Goal: Task Accomplishment & Management: Use online tool/utility

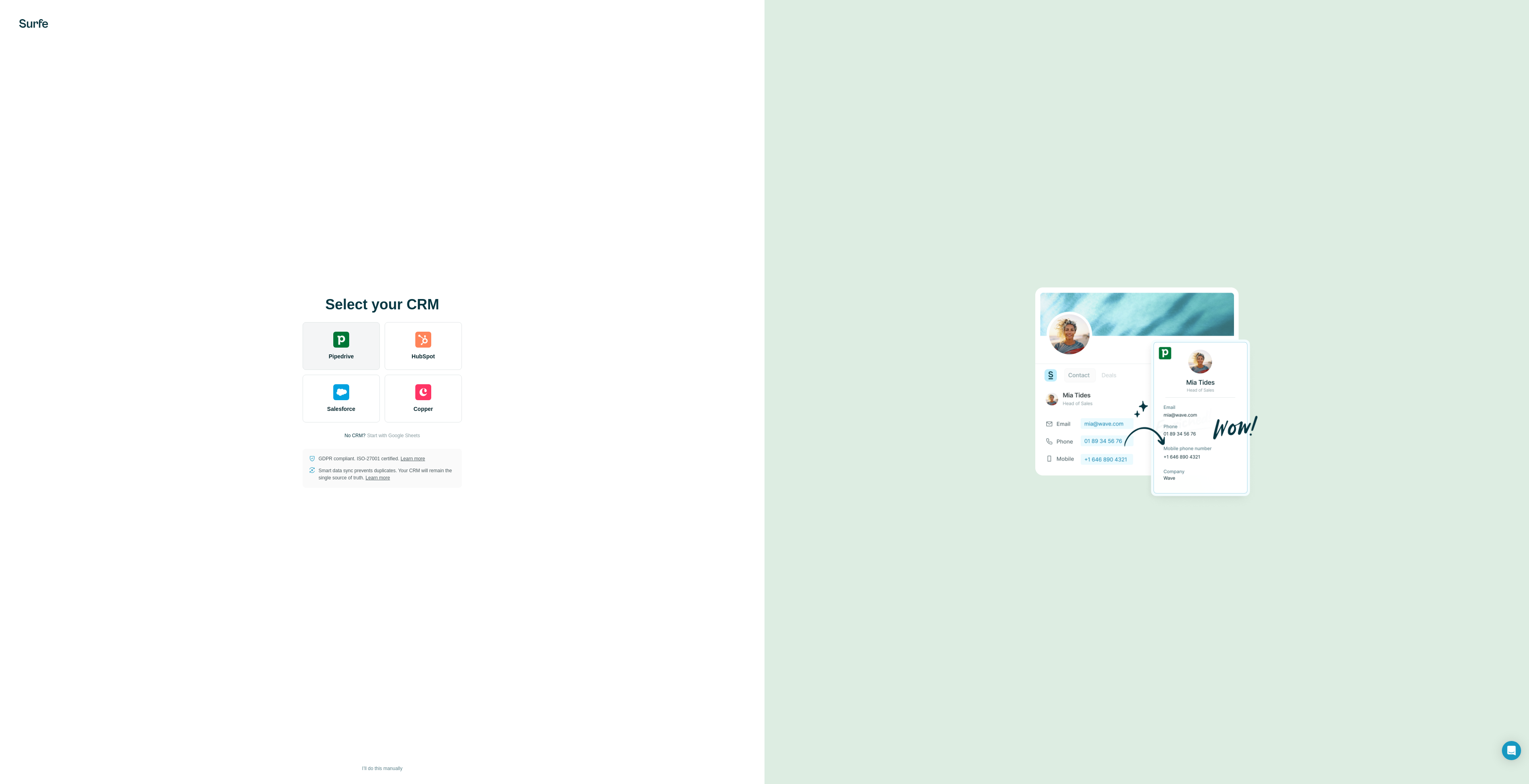
click at [366, 356] on div "Pipedrive" at bounding box center [341, 346] width 77 height 47
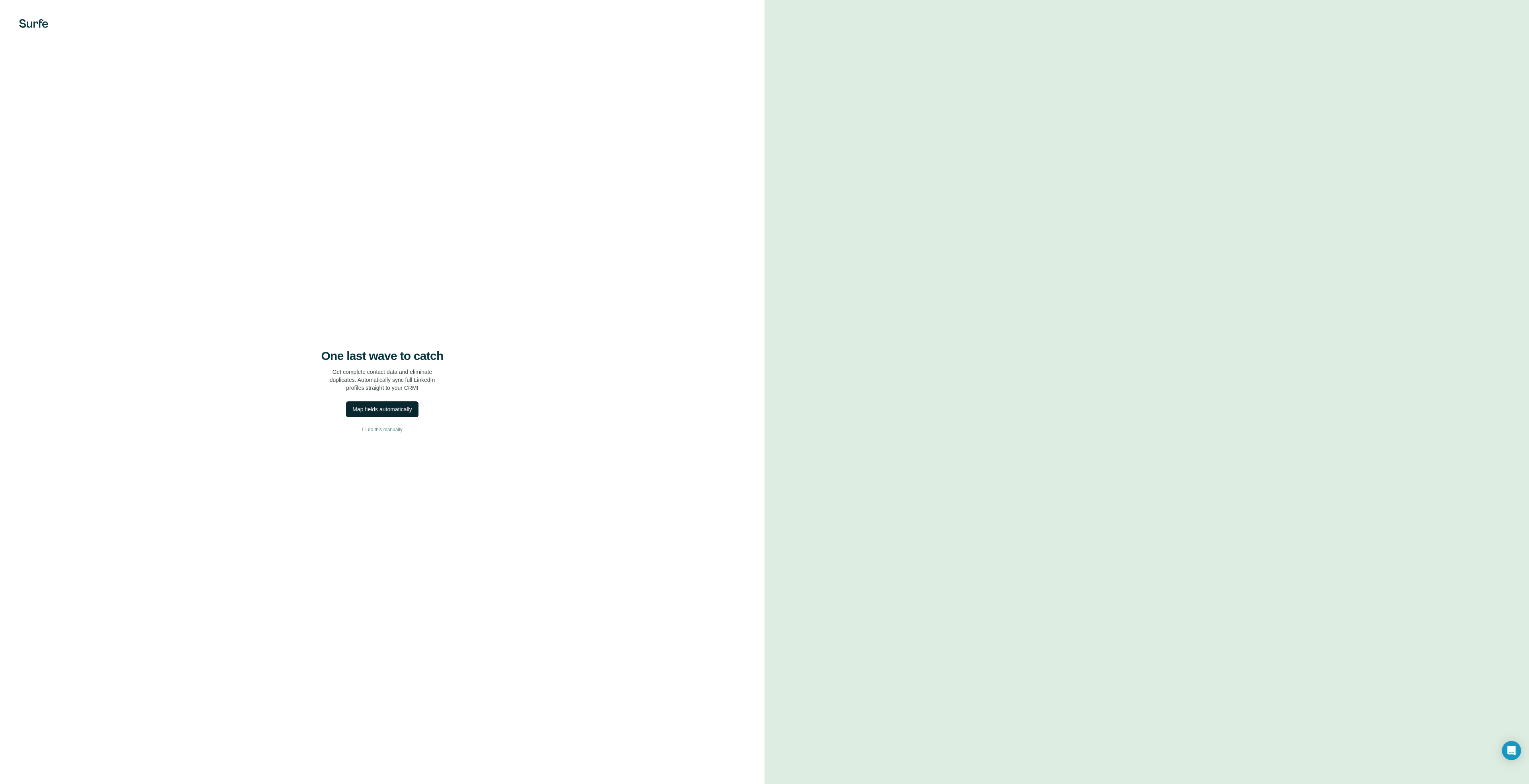
click at [398, 414] on button "Map fields automatically" at bounding box center [382, 409] width 72 height 16
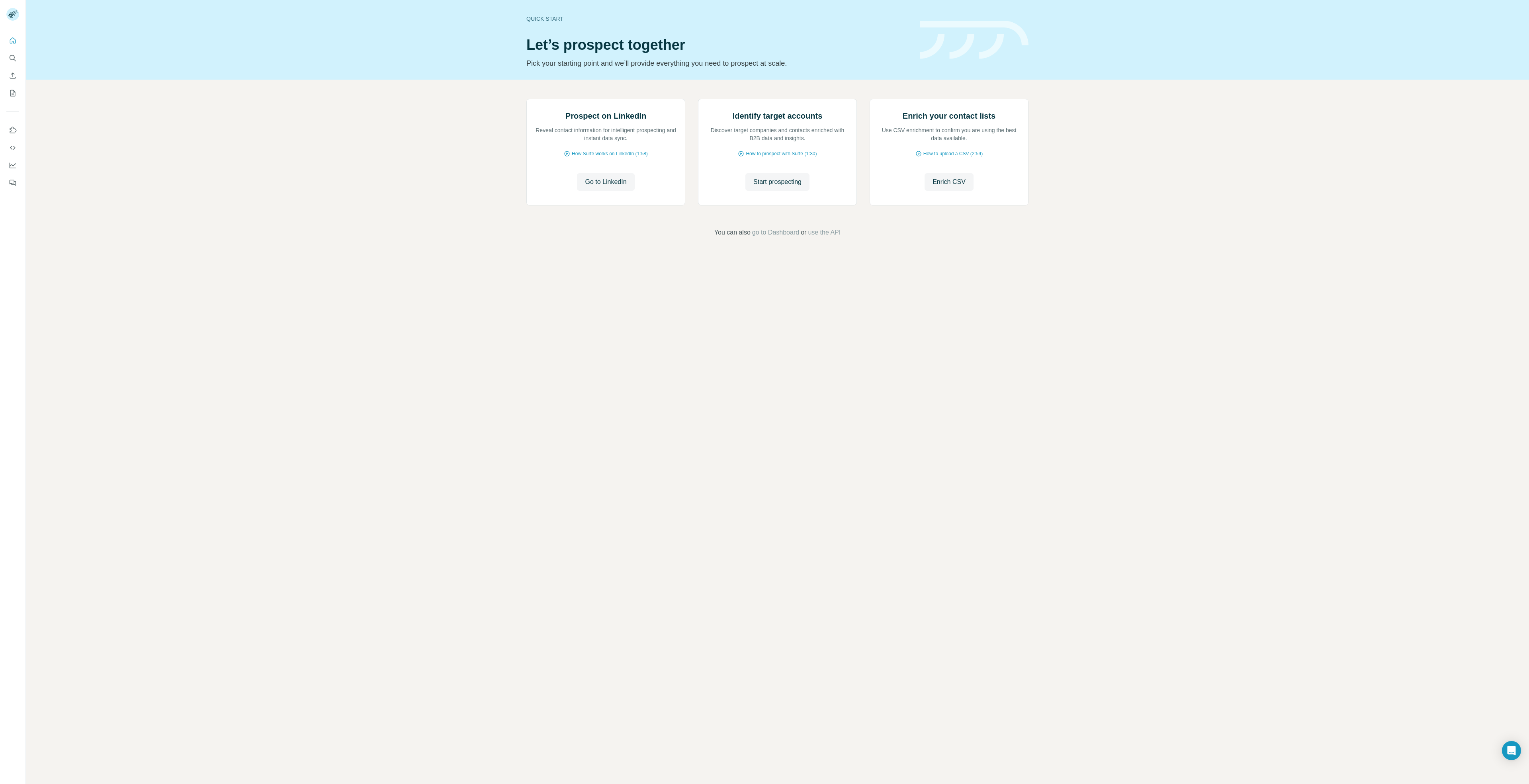
click at [877, 572] on div "Quick start Let’s prospect together Pick your starting point and we’ll provide …" at bounding box center [778, 392] width 1503 height 784
click at [624, 187] on span "Go to LinkedIn" at bounding box center [605, 182] width 42 height 9
click at [771, 187] on span "Start prospecting" at bounding box center [777, 182] width 48 height 9
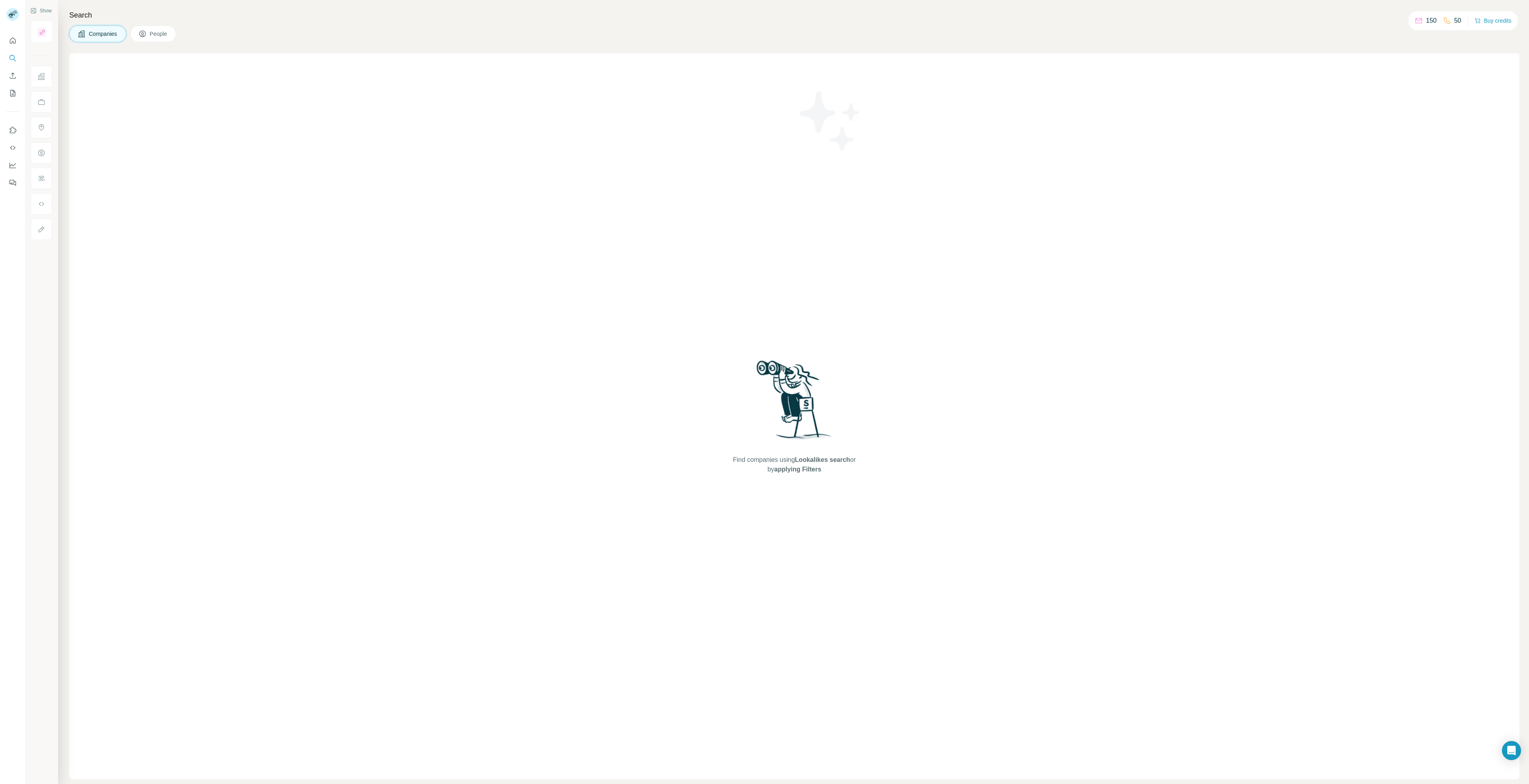
click at [103, 36] on span "Companies" at bounding box center [103, 33] width 29 height 8
click at [433, 252] on div "Find companies using Lookalikes search or by applying Filters" at bounding box center [794, 416] width 1450 height 726
click at [11, 46] on button "Quick start" at bounding box center [12, 40] width 12 height 14
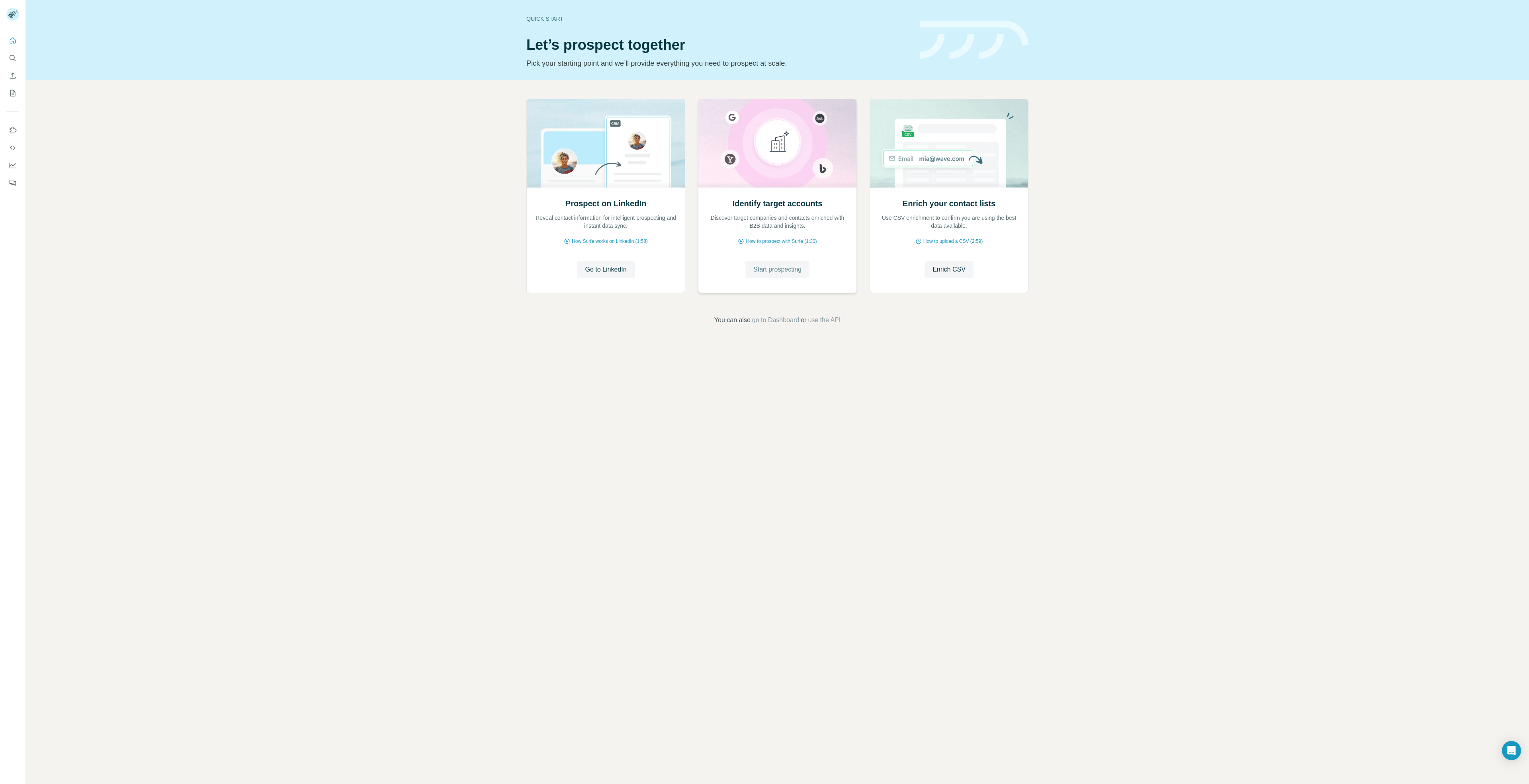
click at [767, 272] on span "Start prospecting" at bounding box center [777, 269] width 48 height 9
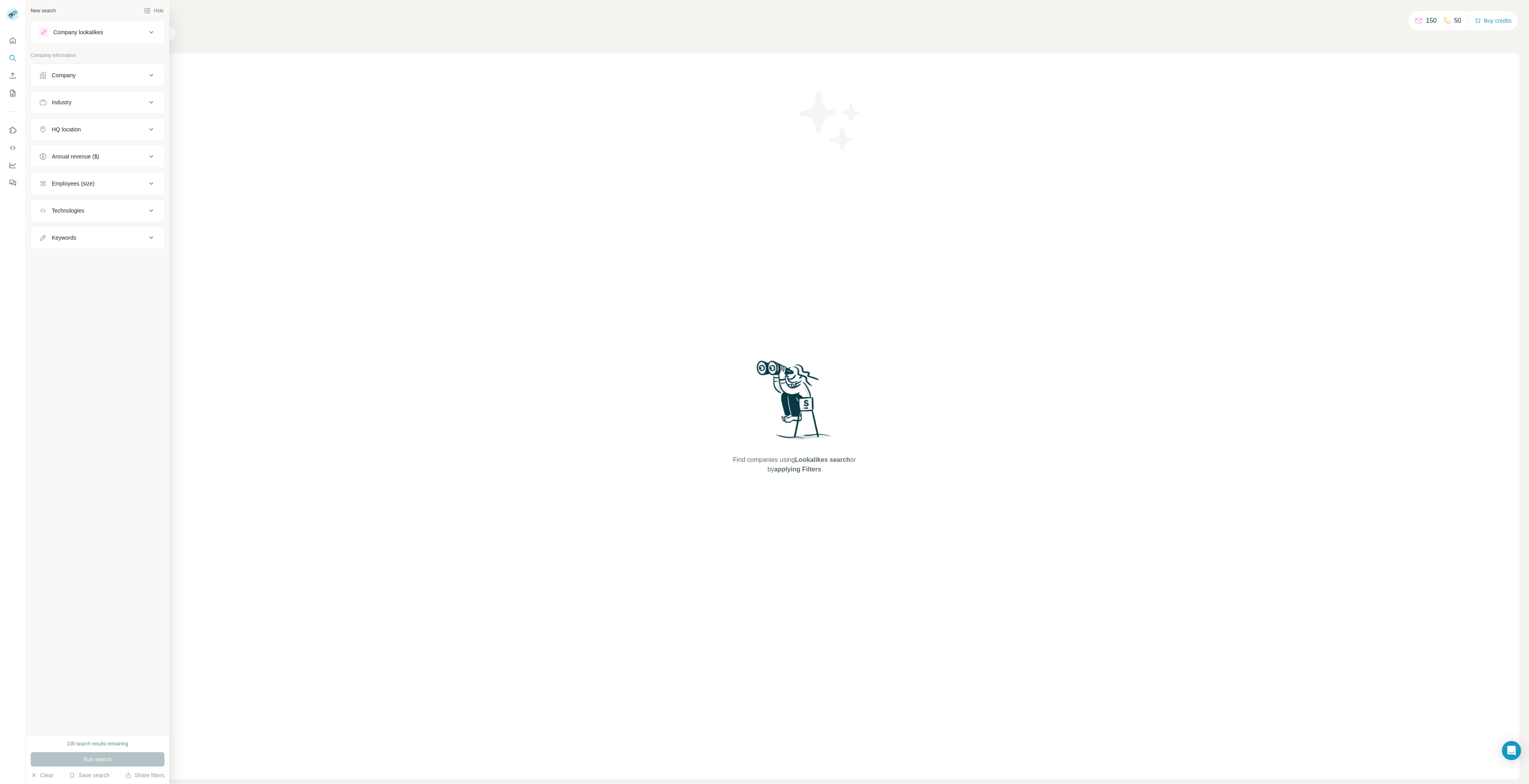
click at [79, 39] on button "Company lookalikes" at bounding box center [97, 32] width 133 height 19
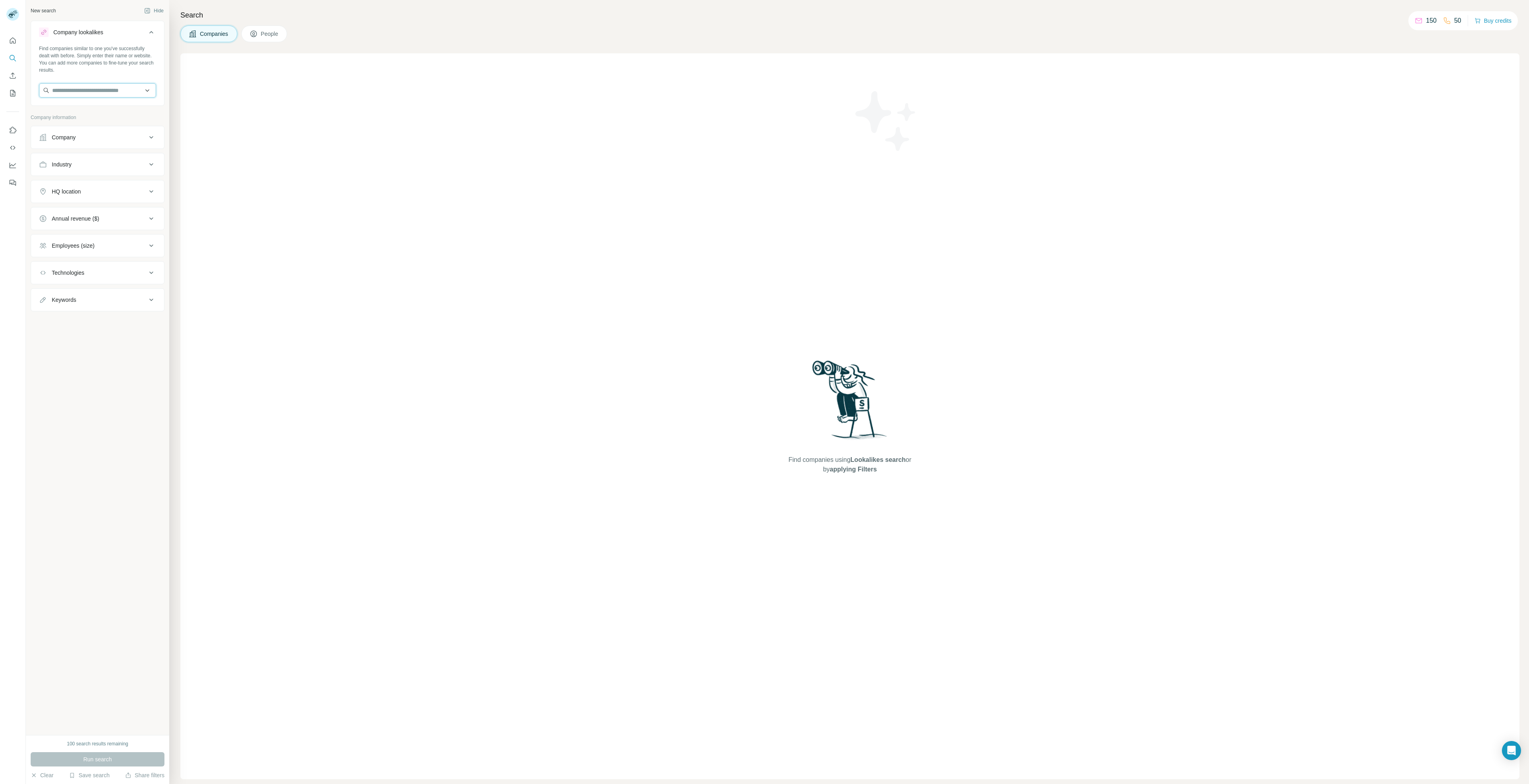
click at [112, 91] on input "text" at bounding box center [97, 90] width 117 height 14
drag, startPoint x: 116, startPoint y: 91, endPoint x: 45, endPoint y: 91, distance: 71.0
click at [45, 91] on input "***" at bounding box center [97, 90] width 117 height 14
type input "**********"
click at [128, 108] on div "Schlumberger [DOMAIN_NAME]" at bounding box center [97, 112] width 113 height 21
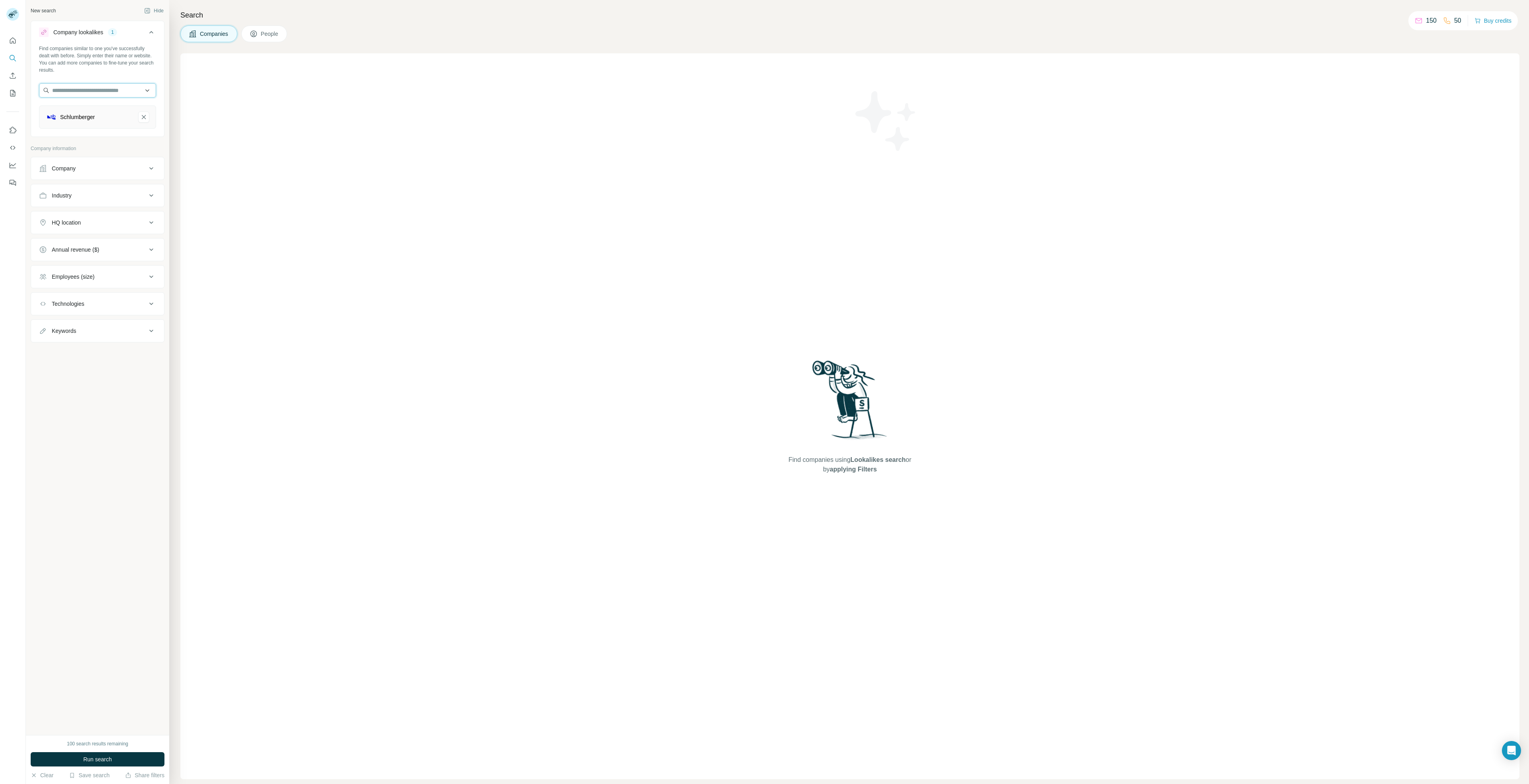
click at [112, 97] on input "text" at bounding box center [97, 90] width 117 height 14
type input "**********"
click at [109, 107] on div "Viant Medical [DOMAIN_NAME]" at bounding box center [97, 112] width 113 height 21
click at [112, 90] on input "text" at bounding box center [97, 90] width 117 height 14
type input "**********"
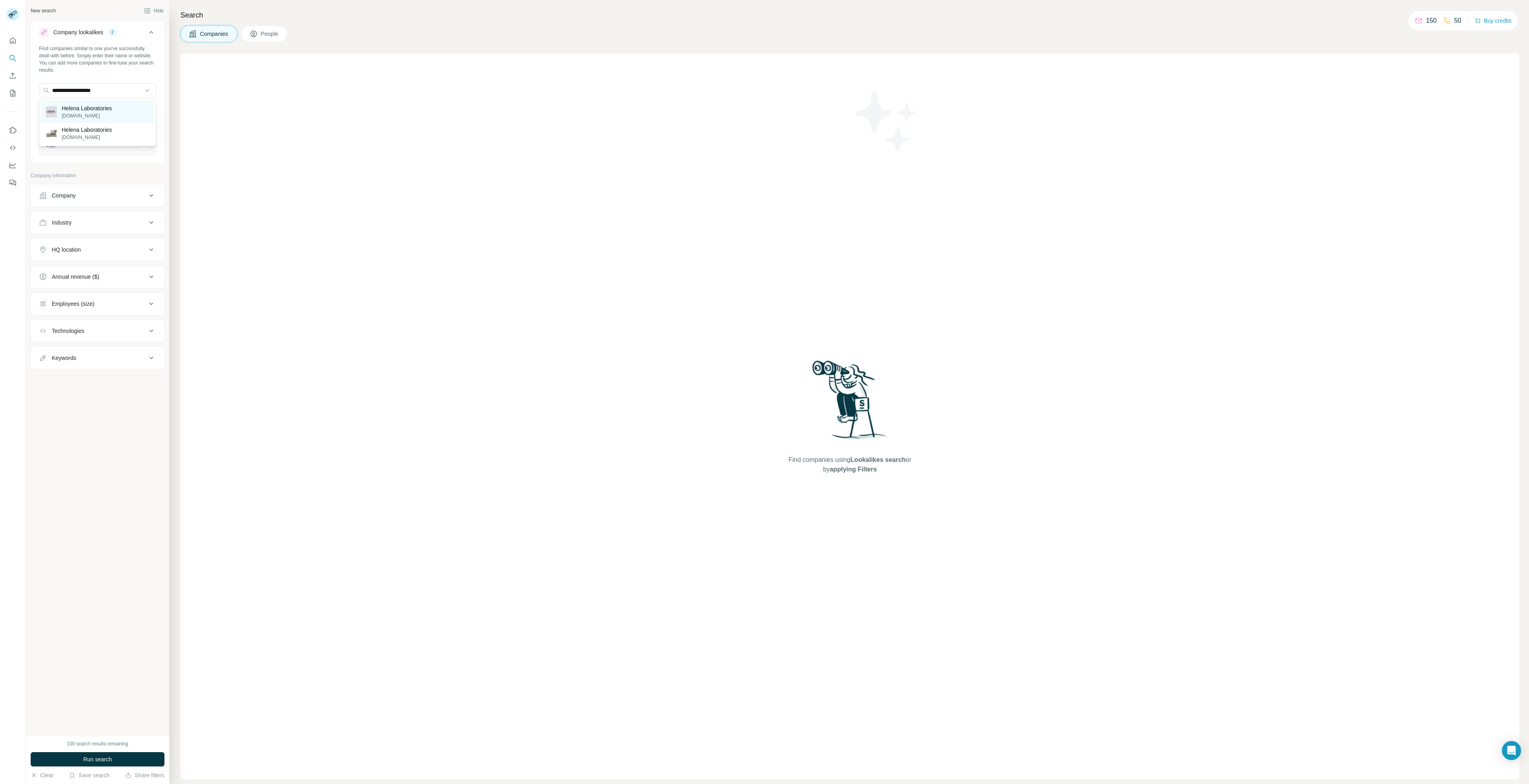
click at [105, 115] on p "[DOMAIN_NAME]" at bounding box center [87, 116] width 50 height 7
click at [119, 88] on input "text" at bounding box center [97, 90] width 117 height 14
type input "**********"
click at [119, 106] on div "[PERSON_NAME] [PERSON_NAME] [DOMAIN_NAME]" at bounding box center [97, 116] width 113 height 30
click at [119, 89] on input "text" at bounding box center [97, 90] width 117 height 14
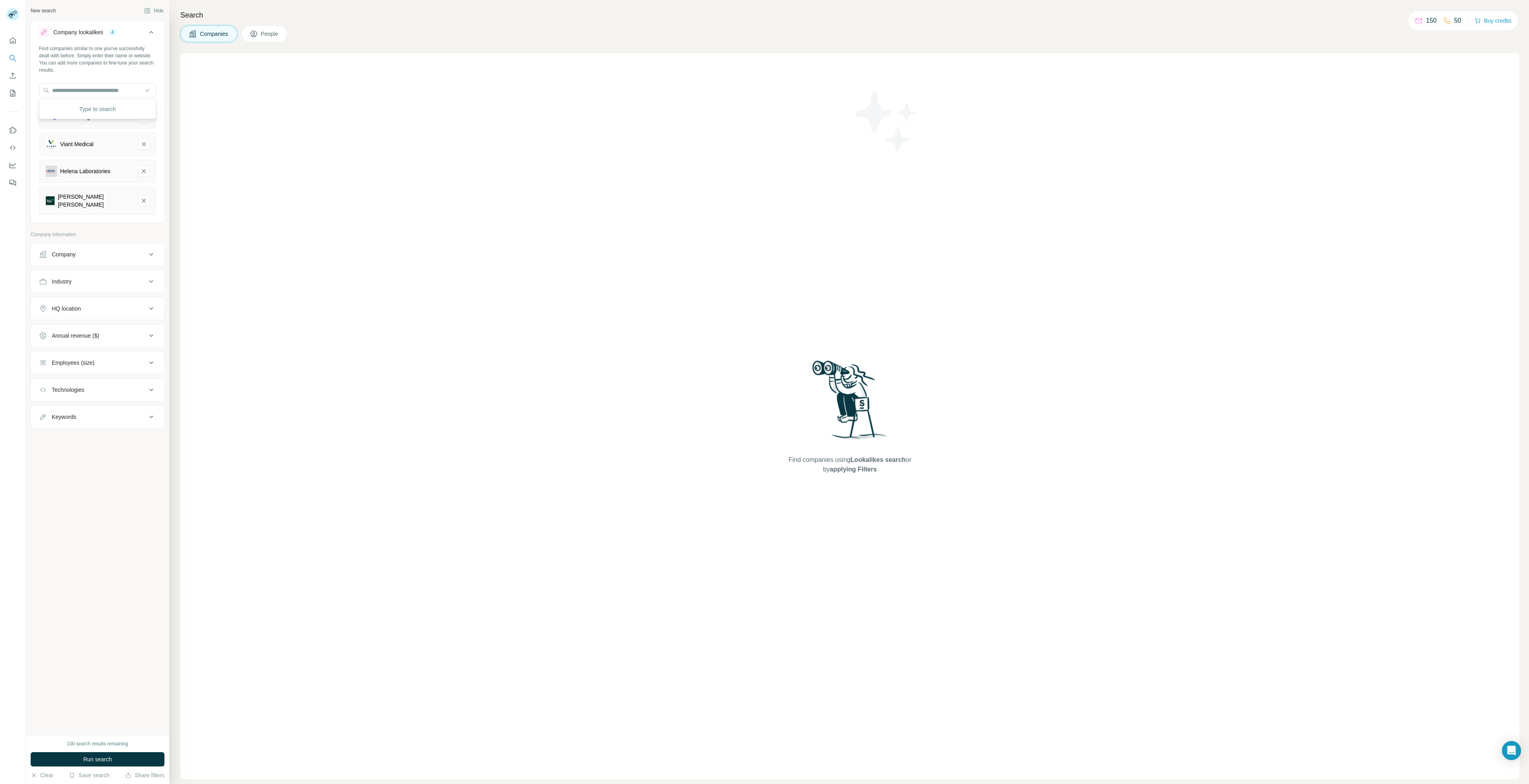
click at [263, 208] on div "Find companies using Lookalikes search or by applying Filters" at bounding box center [850, 416] width 1339 height 726
click at [116, 763] on button "Run search" at bounding box center [97, 759] width 134 height 14
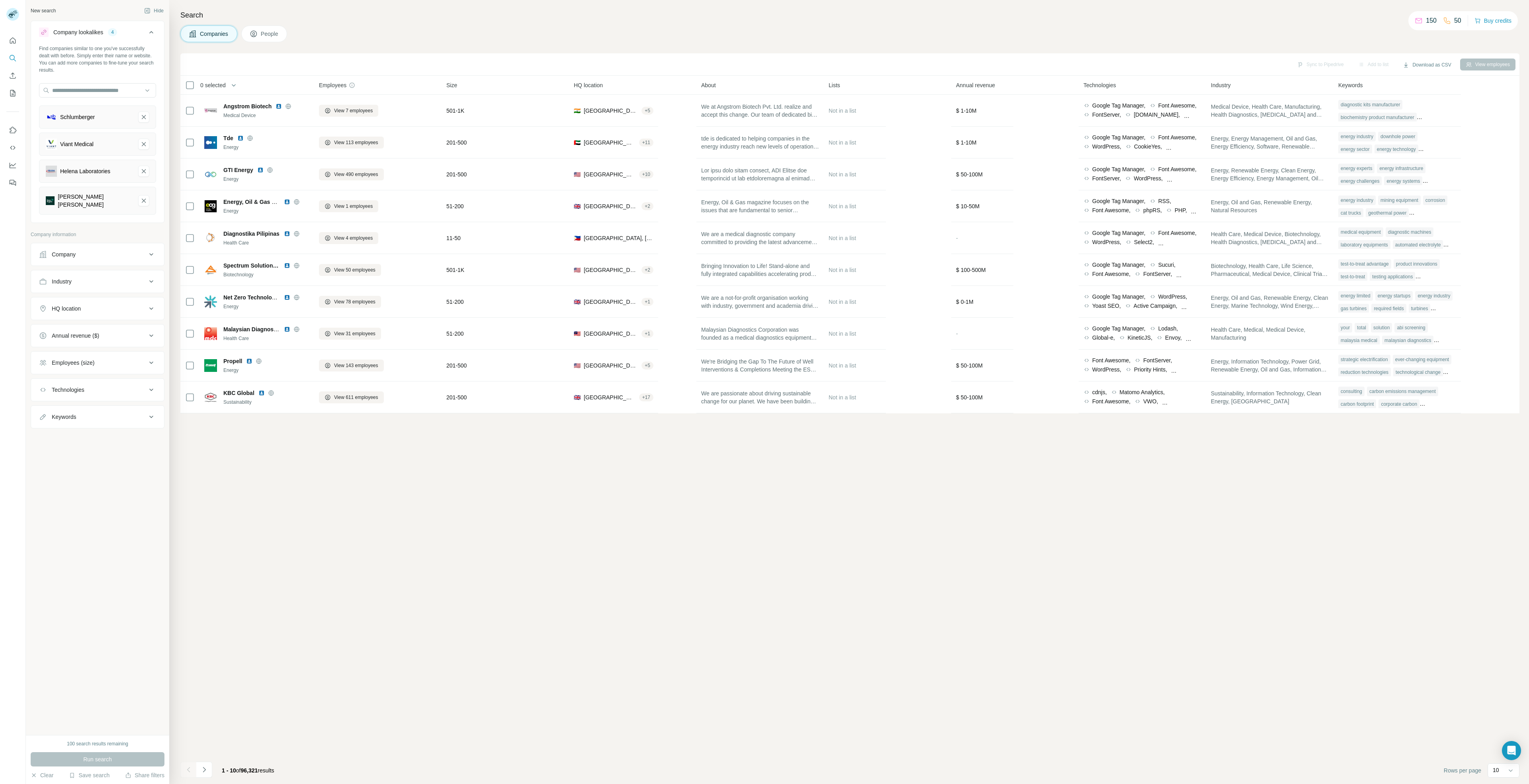
drag, startPoint x: 246, startPoint y: 120, endPoint x: 1030, endPoint y: 497, distance: 869.9
click at [941, 465] on div "Sync to Pipedrive Add to list Download as CSV View employees 0 selected Compani…" at bounding box center [850, 418] width 1339 height 731
click at [602, 88] on span "HQ location" at bounding box center [588, 85] width 29 height 8
click at [656, 87] on div "HQ location" at bounding box center [633, 85] width 118 height 9
click at [661, 87] on div "HQ location" at bounding box center [633, 85] width 118 height 9
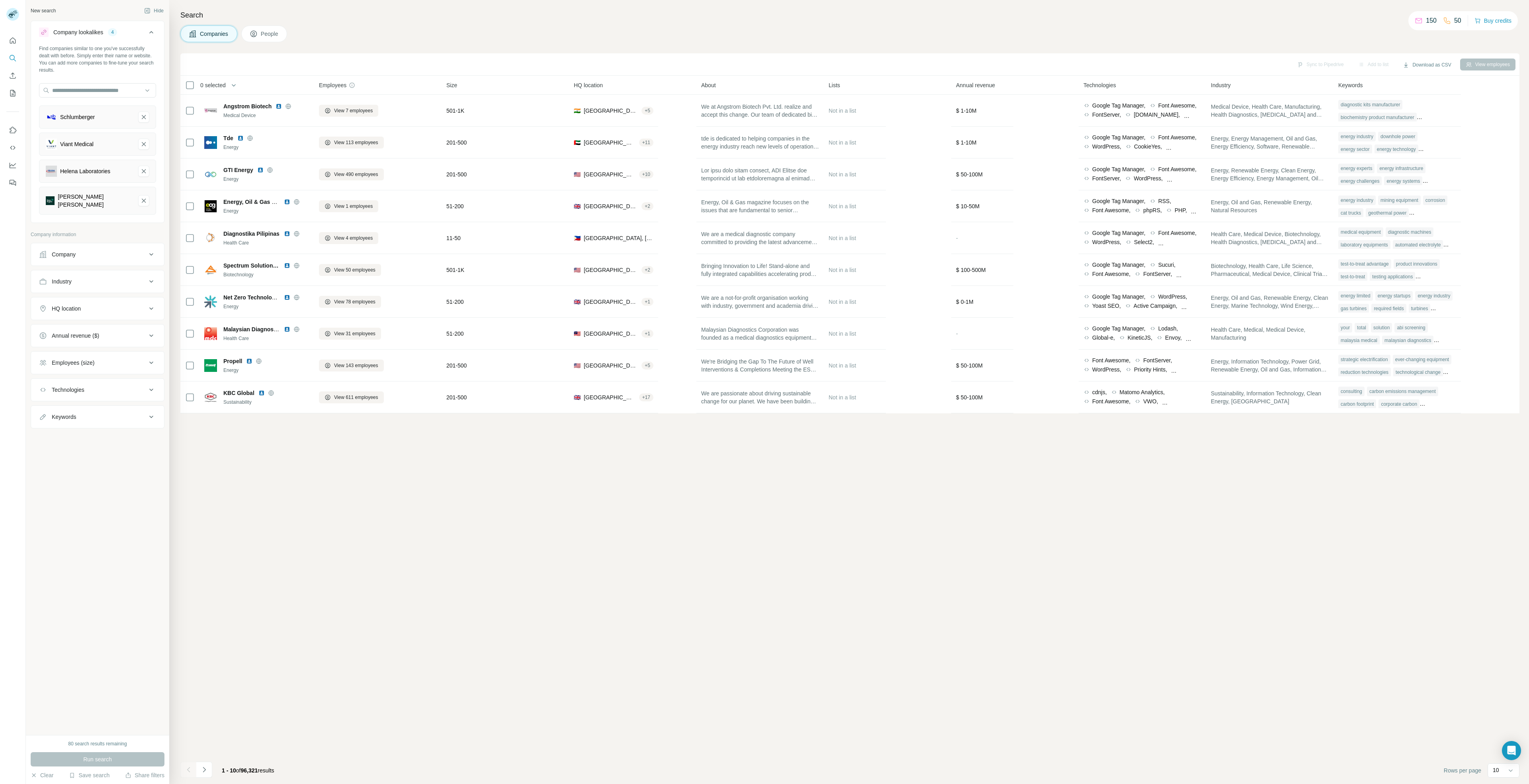
click at [649, 88] on div "HQ location" at bounding box center [633, 85] width 118 height 9
click at [592, 85] on span "HQ location" at bounding box center [588, 85] width 29 height 8
click at [592, 84] on span "HQ location" at bounding box center [588, 85] width 29 height 8
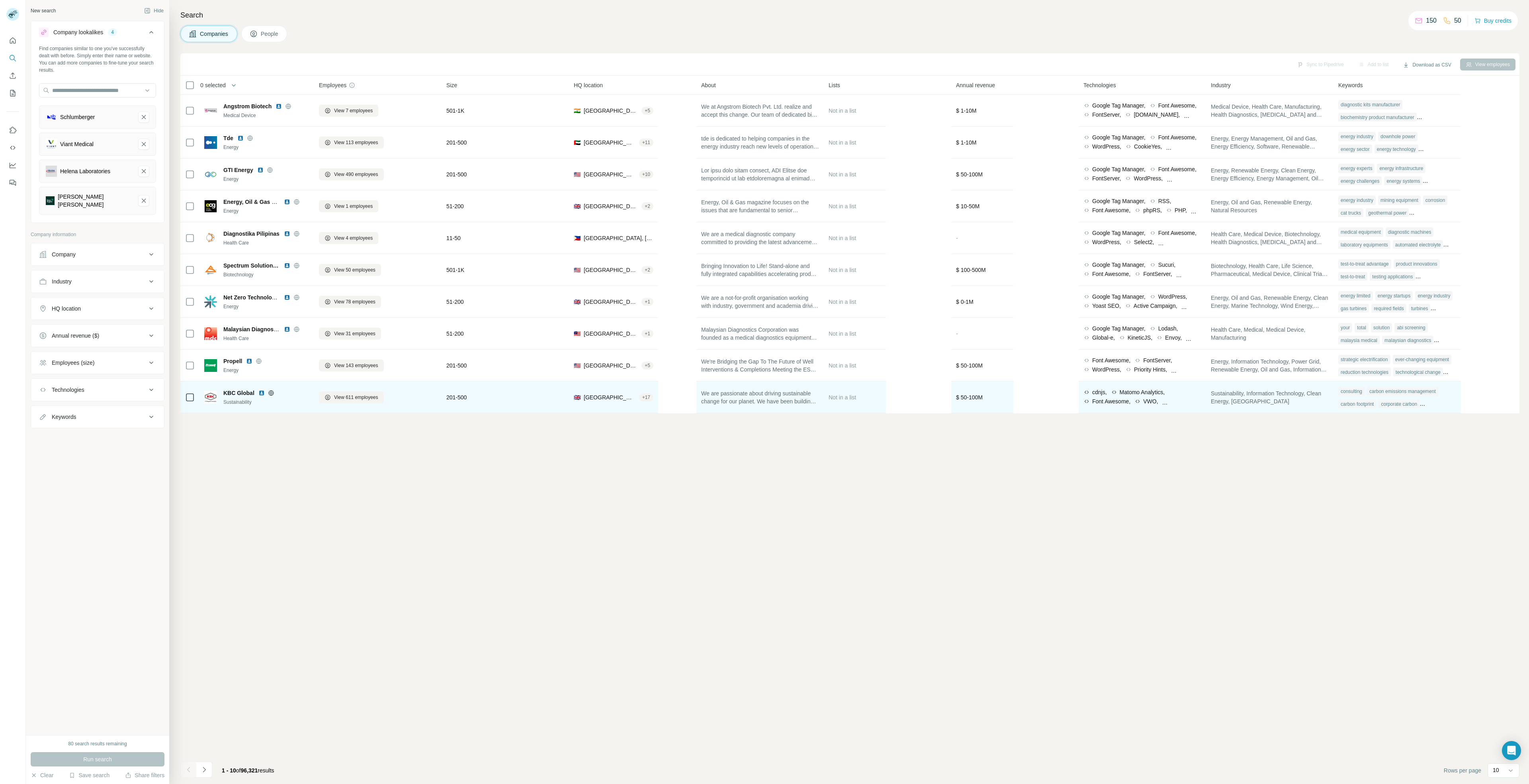
drag, startPoint x: 513, startPoint y: 467, endPoint x: 205, endPoint y: 405, distance: 314.2
click at [509, 466] on div "Sync to Pipedrive Add to list Download as CSV View employees 0 selected Compani…" at bounding box center [850, 418] width 1339 height 731
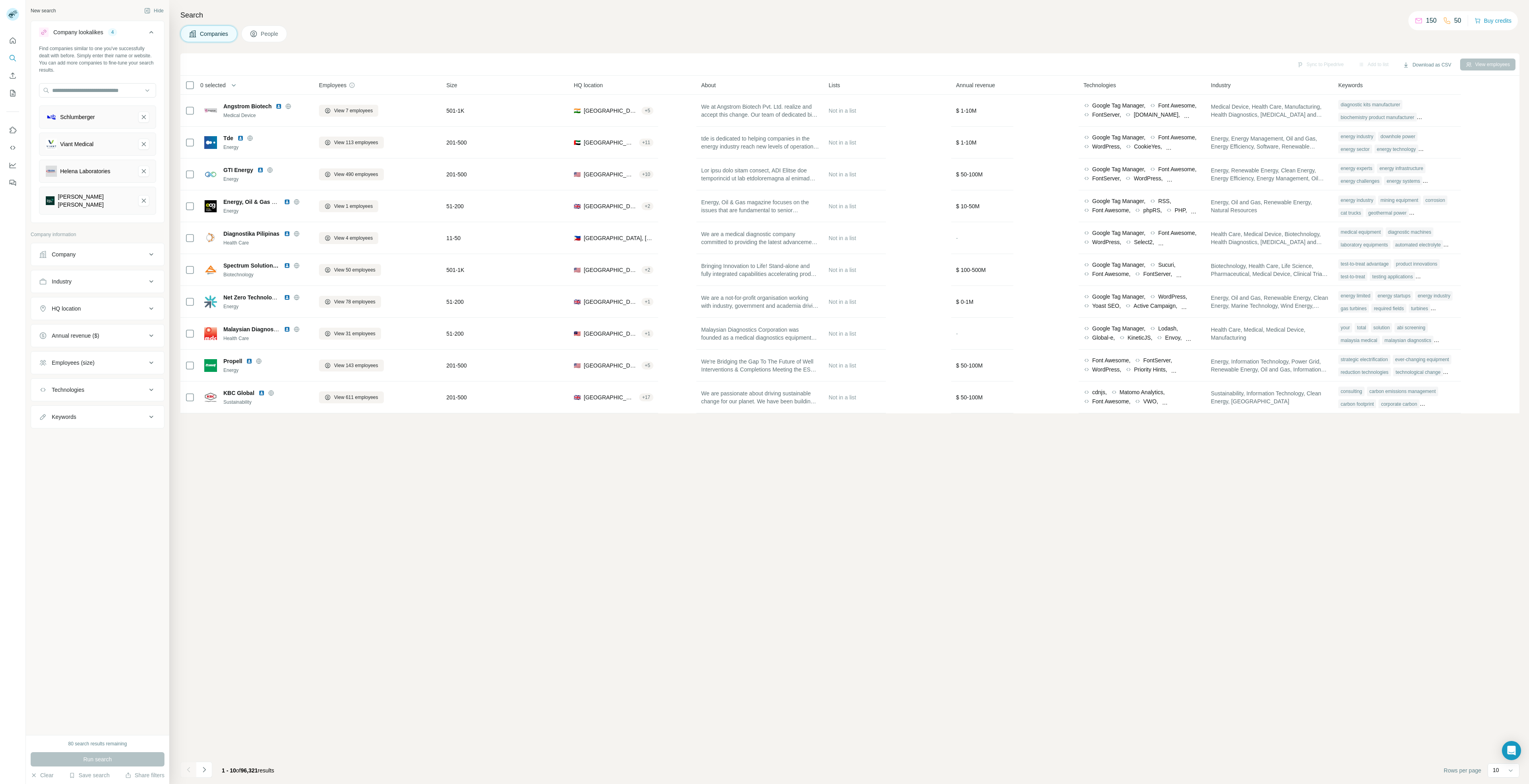
click at [97, 304] on div "HQ location" at bounding box center [93, 308] width 107 height 8
click at [94, 326] on input "text" at bounding box center [97, 328] width 117 height 14
type input "**********"
click at [278, 445] on div "Sync to Pipedrive Add to list Download as CSV View employees 0 selected Compani…" at bounding box center [850, 418] width 1339 height 731
click at [110, 755] on button "Run search" at bounding box center [97, 759] width 134 height 14
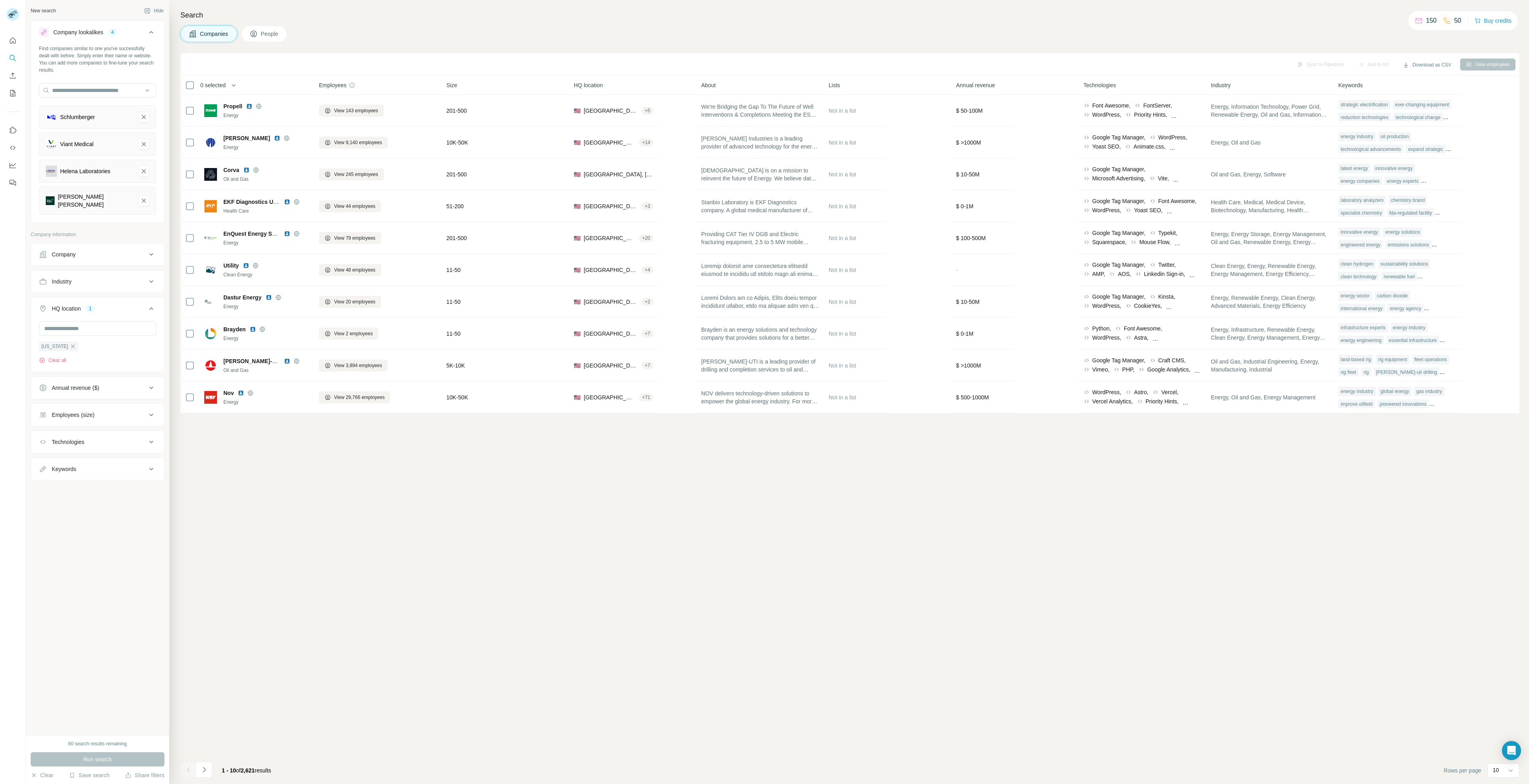
click at [402, 535] on div "Sync to Pipedrive Add to list Download as CSV View employees 0 selected Compani…" at bounding box center [850, 418] width 1339 height 731
click at [792, 83] on div "About" at bounding box center [760, 85] width 118 height 9
click at [944, 497] on div "Sync to Pipedrive (3) Add to list (3) Download as CSV (3) View employees 3 sele…" at bounding box center [850, 418] width 1339 height 731
click at [1308, 66] on button "Sync to Pipedrive (3)" at bounding box center [1302, 65] width 65 height 12
click at [1293, 134] on button "Sync to Pipedrive" at bounding box center [1279, 133] width 88 height 16
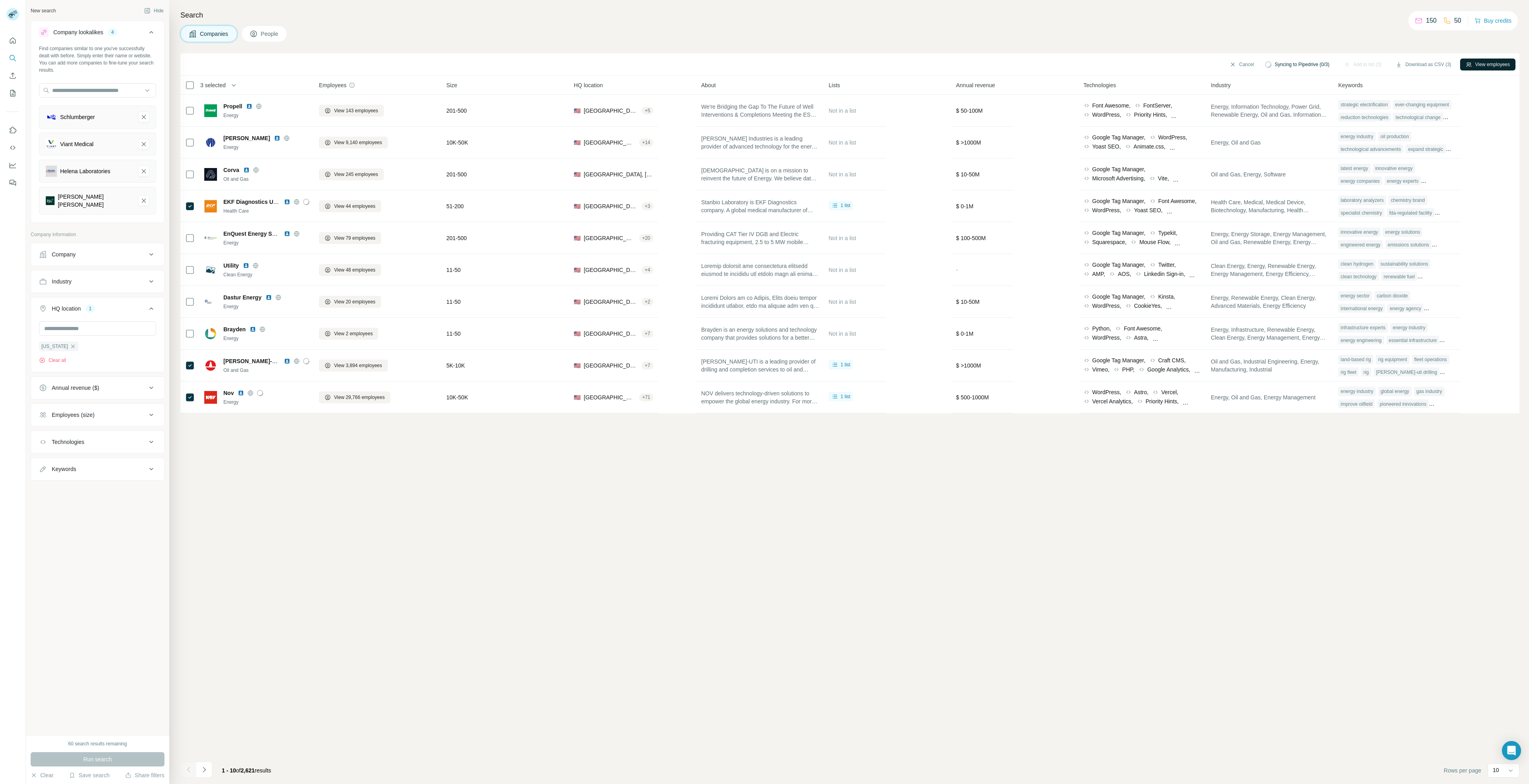
click at [1473, 65] on button "View employees" at bounding box center [1487, 65] width 55 height 12
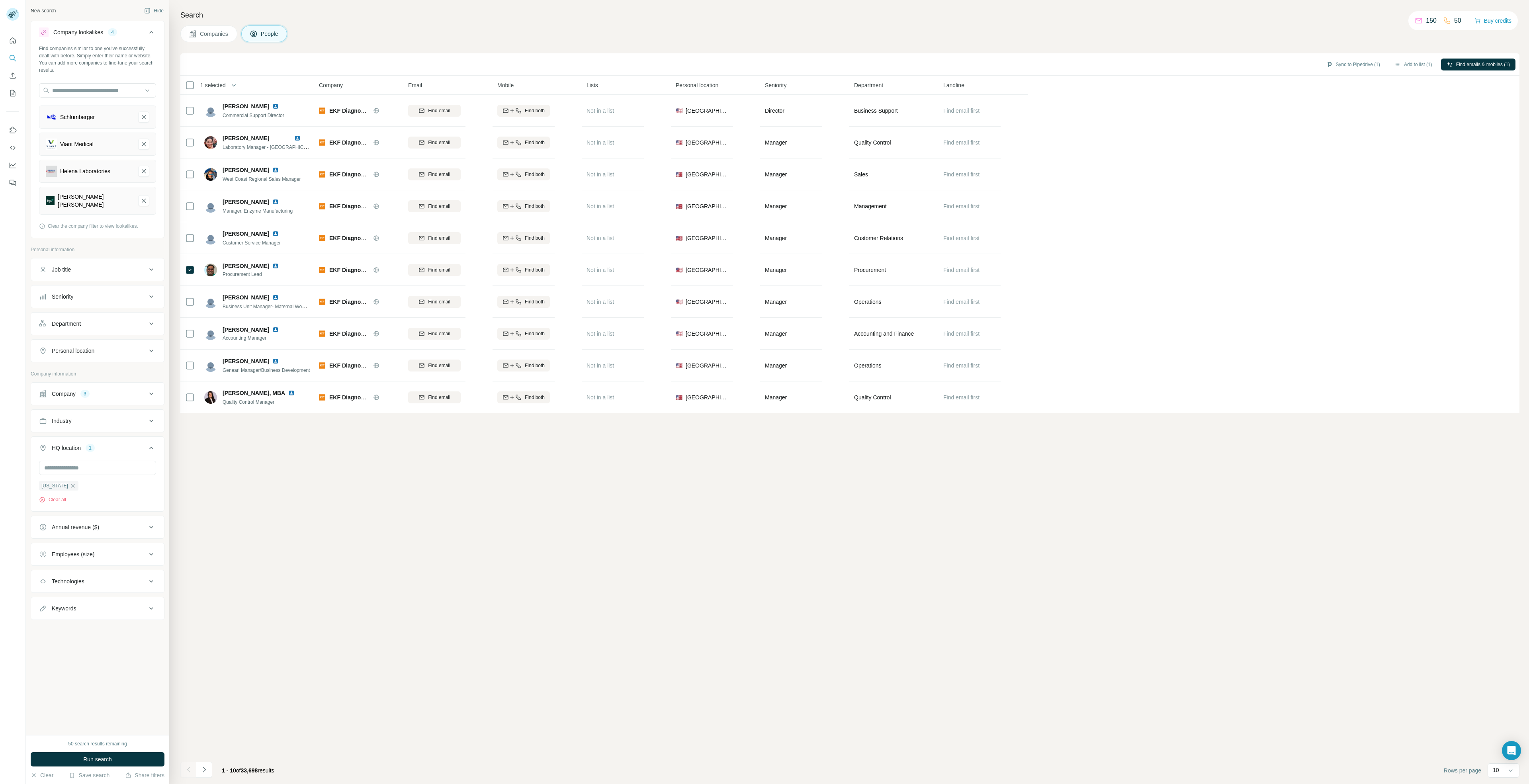
click at [233, 426] on div "Sync to Pipedrive (1) Add to list (1) Find emails & mobiles (1) 1 selected Peop…" at bounding box center [850, 418] width 1339 height 731
click at [239, 448] on div "Sync to Pipedrive (1) Add to list (1) Find emails & mobiles (1) 1 selected Peop…" at bounding box center [850, 418] width 1339 height 731
click at [202, 768] on icon "Navigate to next page" at bounding box center [204, 769] width 8 height 8
click at [189, 772] on icon "Navigate to previous page" at bounding box center [188, 769] width 3 height 5
click at [205, 771] on icon "Navigate to next page" at bounding box center [204, 769] width 8 height 8
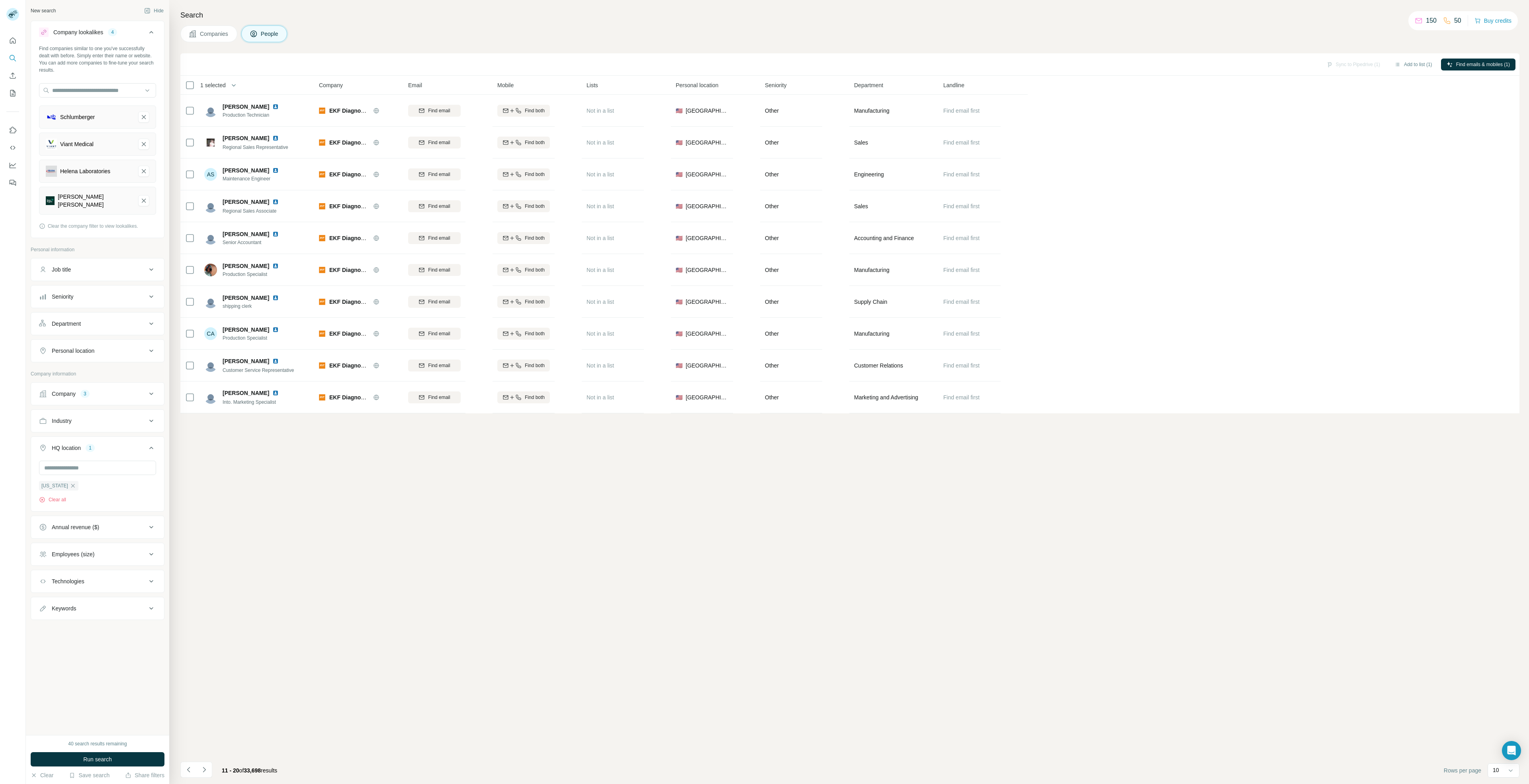
click at [136, 323] on button "Department" at bounding box center [97, 323] width 133 height 19
click at [147, 339] on icon at bounding box center [147, 343] width 8 height 8
click at [101, 398] on div "Supply Chain" at bounding box center [97, 399] width 103 height 8
click at [369, 442] on div "Sync to Pipedrive (1) Add to list (1) Find emails & mobiles (1) 1 selected Peop…" at bounding box center [850, 418] width 1339 height 731
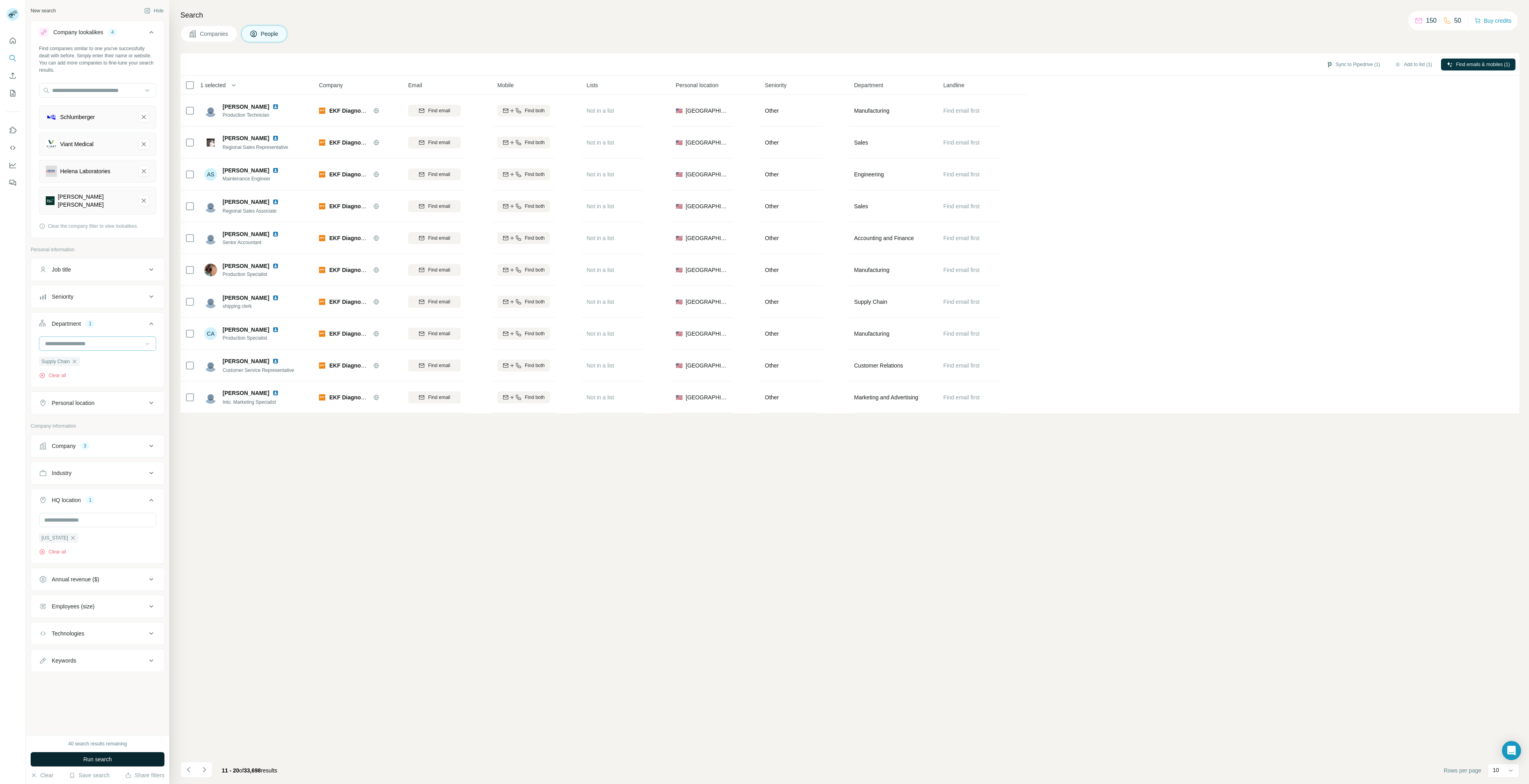
click at [124, 758] on button "Run search" at bounding box center [97, 759] width 134 height 14
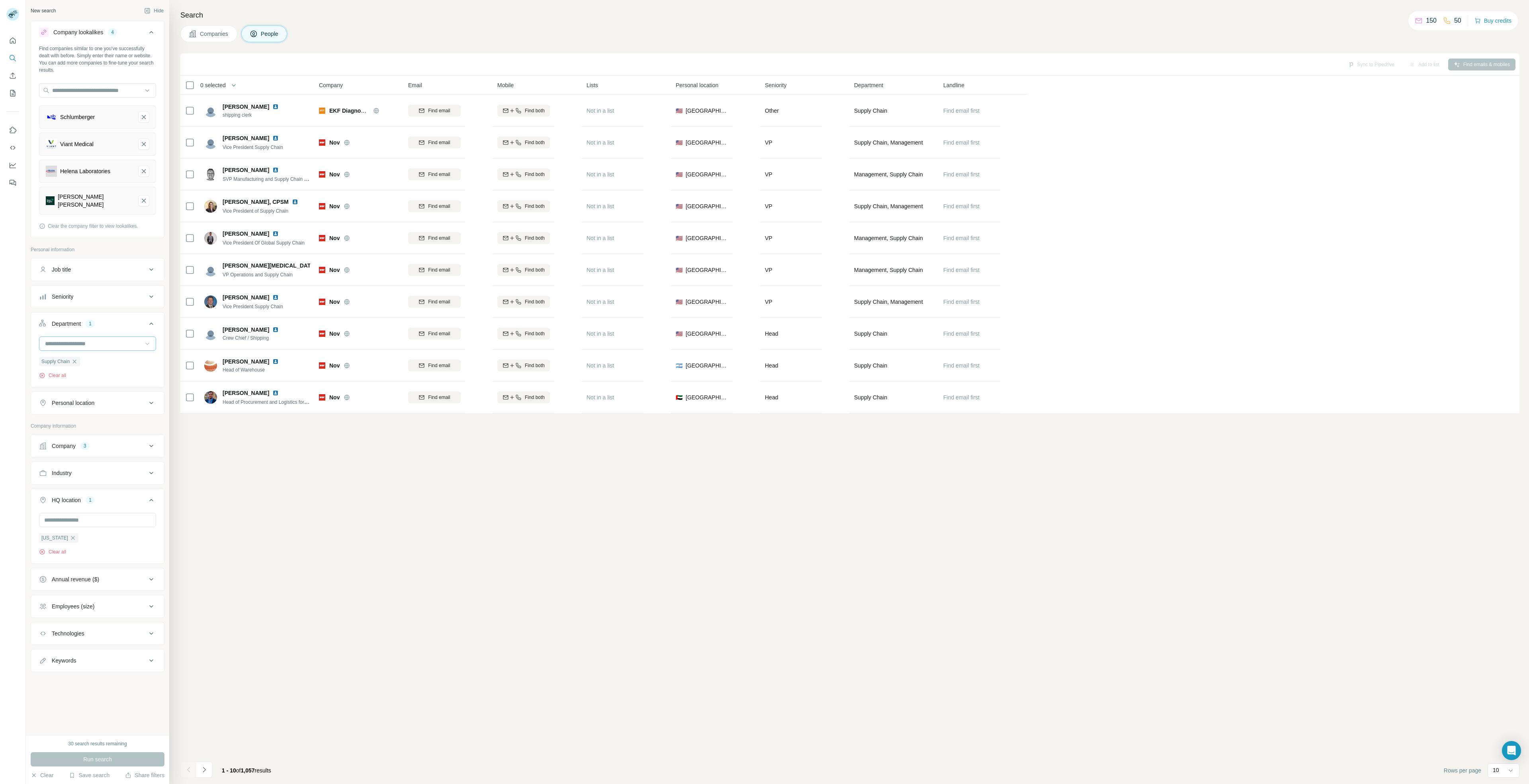
click at [473, 495] on div "Sync to Pipedrive Add to list Find emails & mobiles 0 selected People Company E…" at bounding box center [850, 418] width 1339 height 731
click at [205, 766] on icon "Navigate to next page" at bounding box center [204, 769] width 8 height 8
click at [206, 770] on icon "Navigate to next page" at bounding box center [204, 769] width 8 height 8
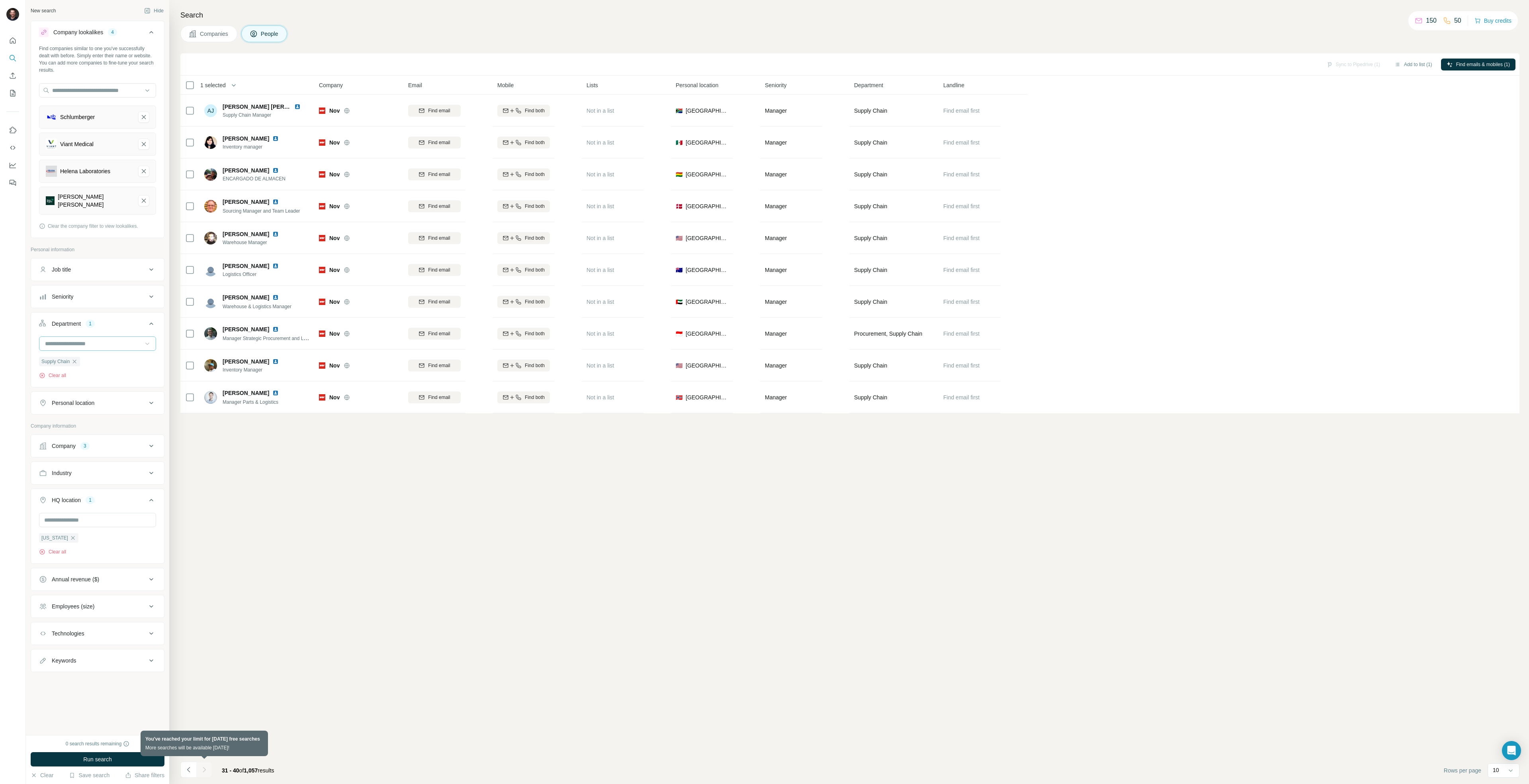
click at [206, 770] on div at bounding box center [204, 769] width 16 height 16
click at [1363, 64] on button "Sync to Pipedrive (3)" at bounding box center [1353, 65] width 65 height 12
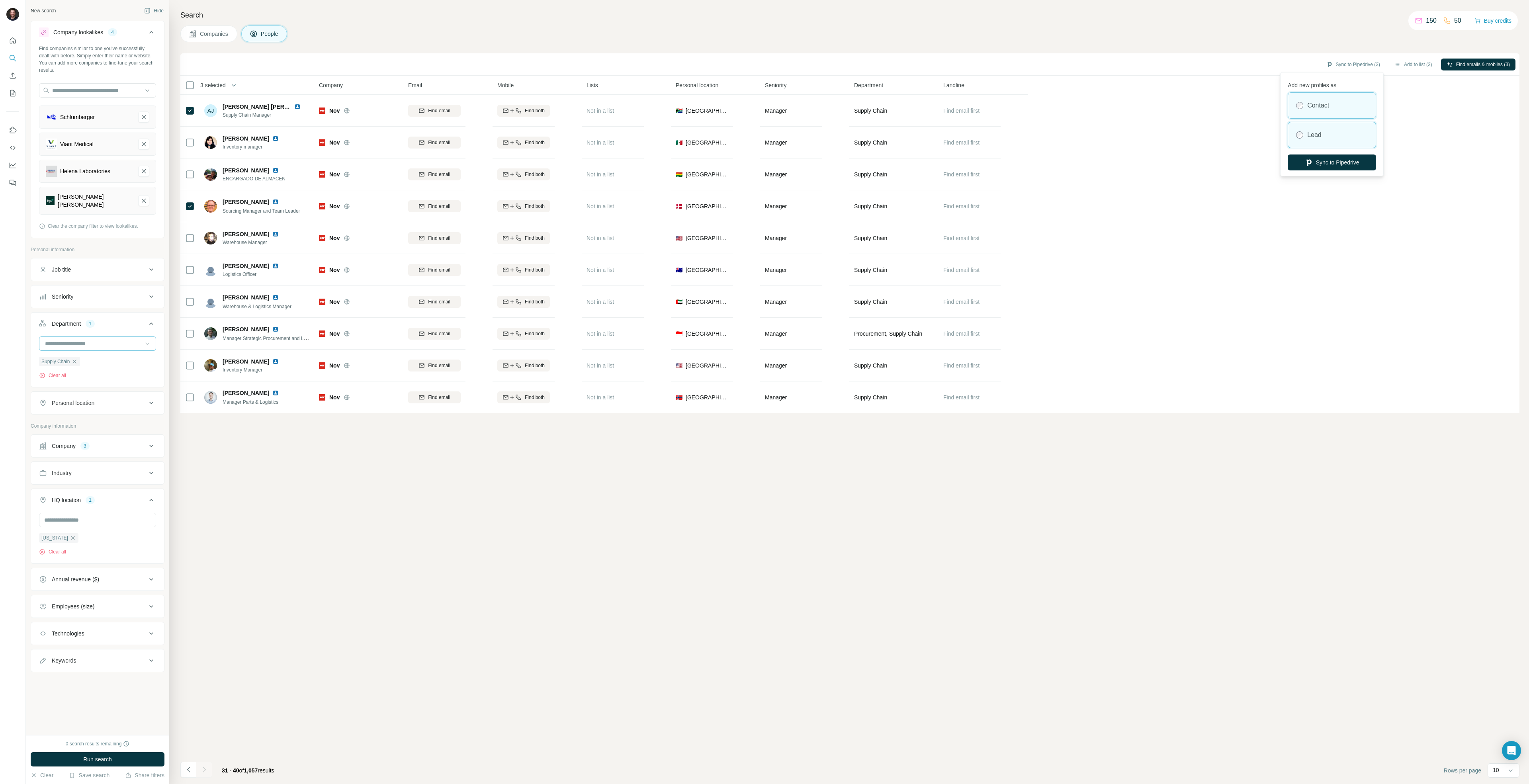
click at [1331, 141] on div "Lead" at bounding box center [1332, 135] width 88 height 26
click at [1333, 161] on button "Sync to Pipedrive" at bounding box center [1331, 162] width 88 height 16
click at [724, 534] on div "Cancel Syncing to Pipedrive (0/3) Add to list (3) Find emails & mobiles (3) 3 s…" at bounding box center [850, 418] width 1339 height 731
click at [707, 490] on div "Cancel Syncing to Pipedrive (0/3) Add to list (3) Find emails & mobiles (3) 3 s…" at bounding box center [850, 418] width 1339 height 731
click at [118, 401] on div "Personal location" at bounding box center [93, 402] width 107 height 8
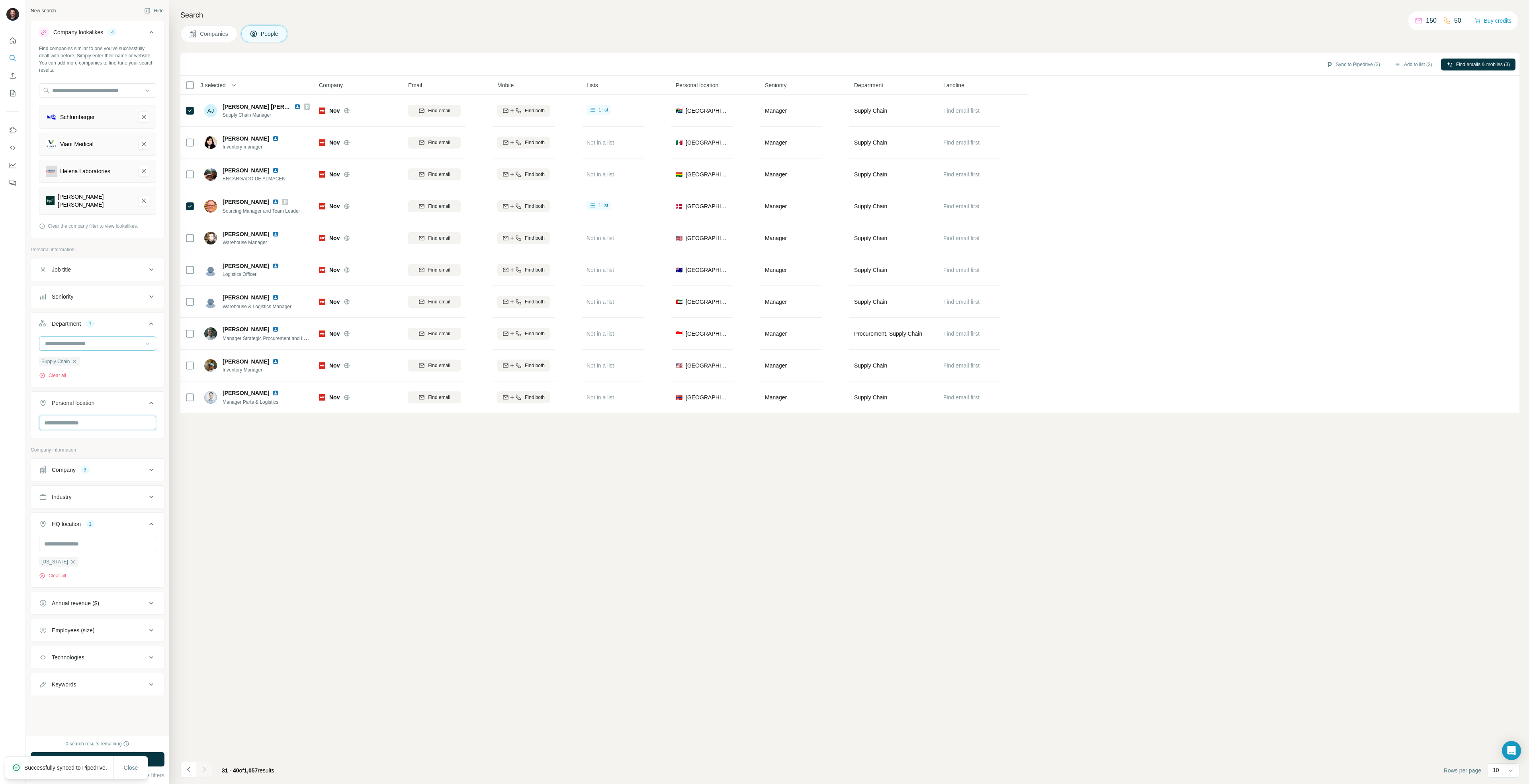
click at [115, 415] on input "text" at bounding box center [97, 423] width 117 height 14
type input "**********"
click at [117, 756] on button "Run search" at bounding box center [97, 759] width 134 height 14
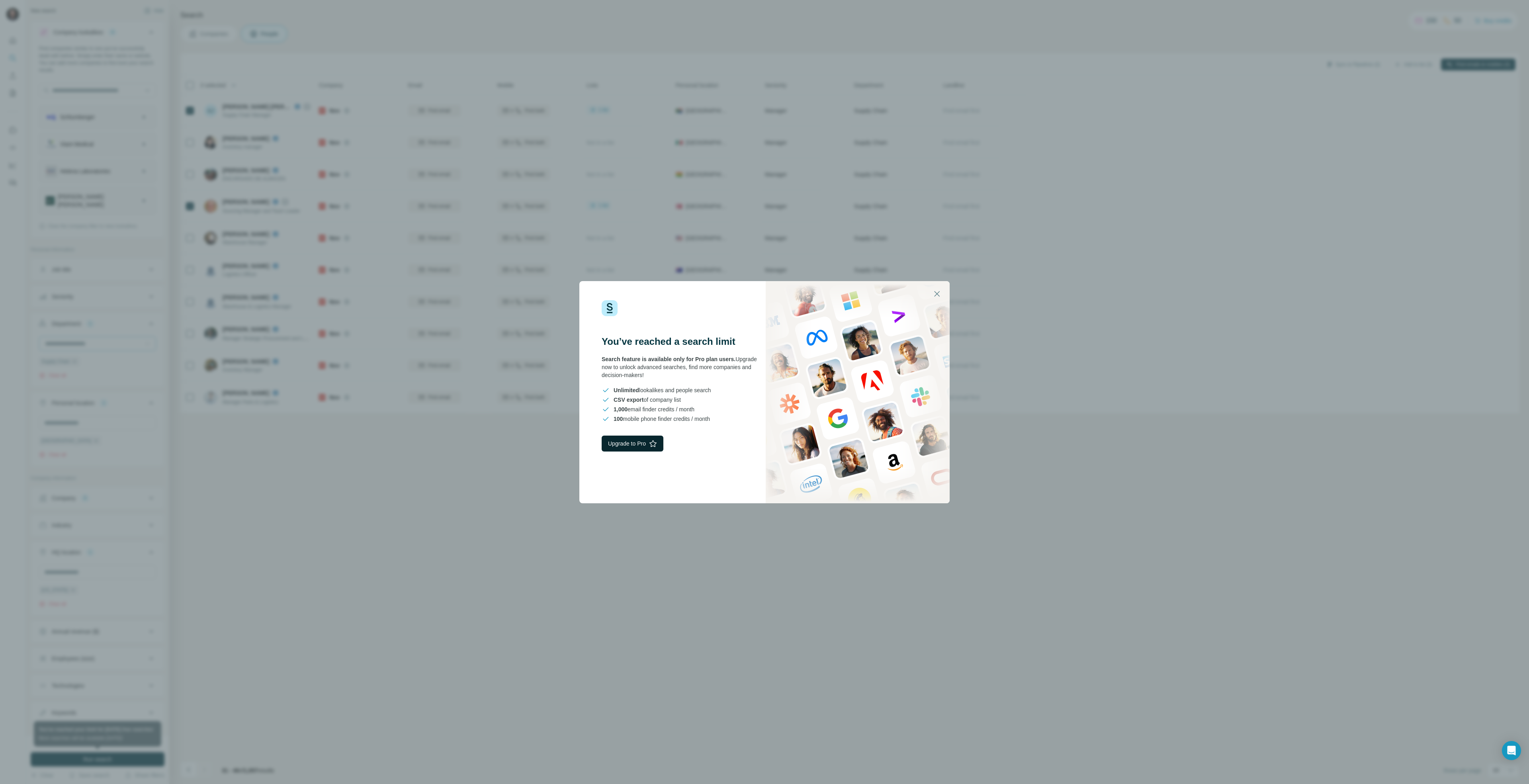
click at [657, 447] on icon "button" at bounding box center [652, 443] width 8 height 8
